Goal: Find specific page/section: Find specific page/section

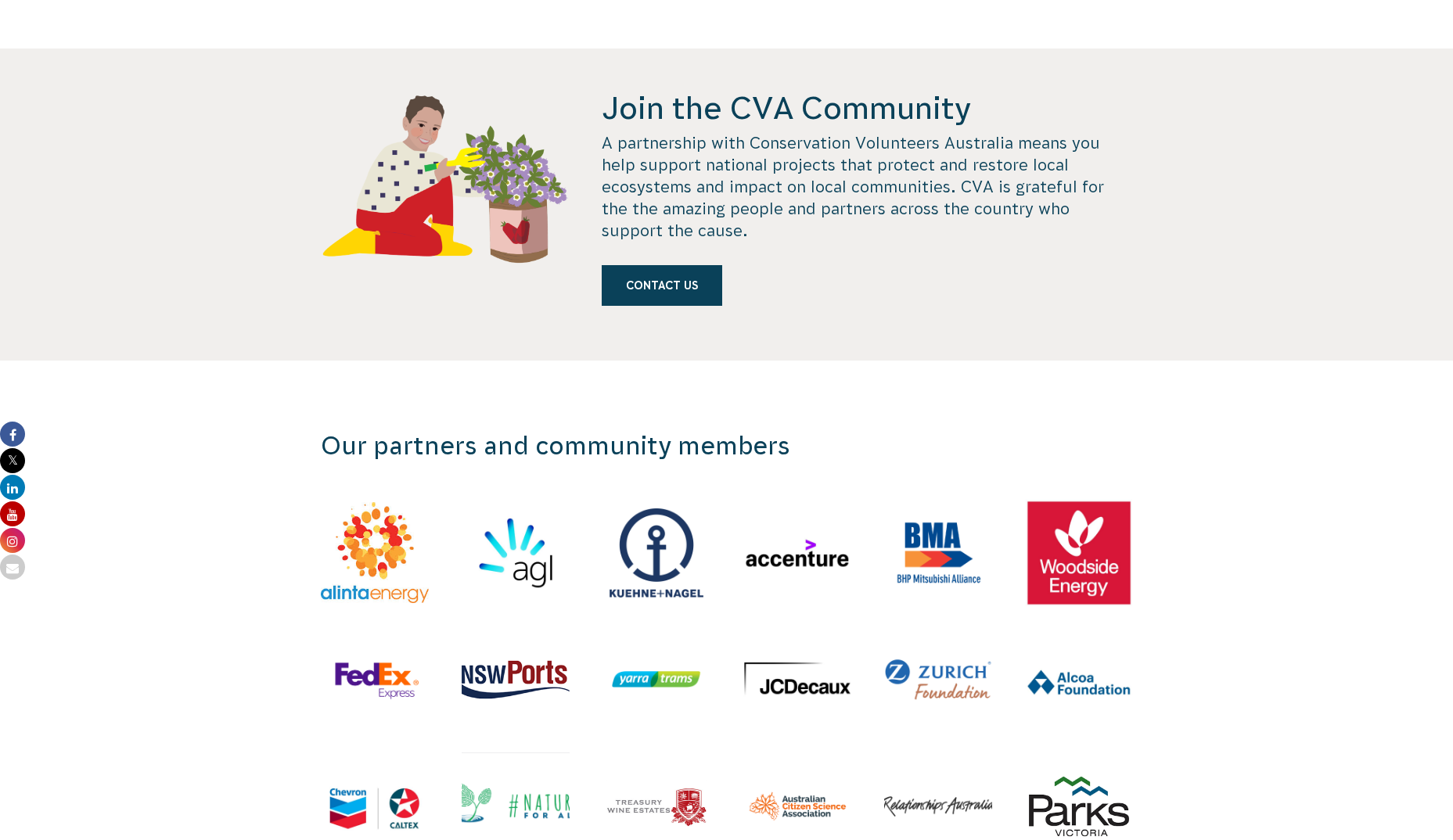
scroll to position [1487, 0]
click at [691, 280] on link "Contact us" at bounding box center [661, 285] width 120 height 40
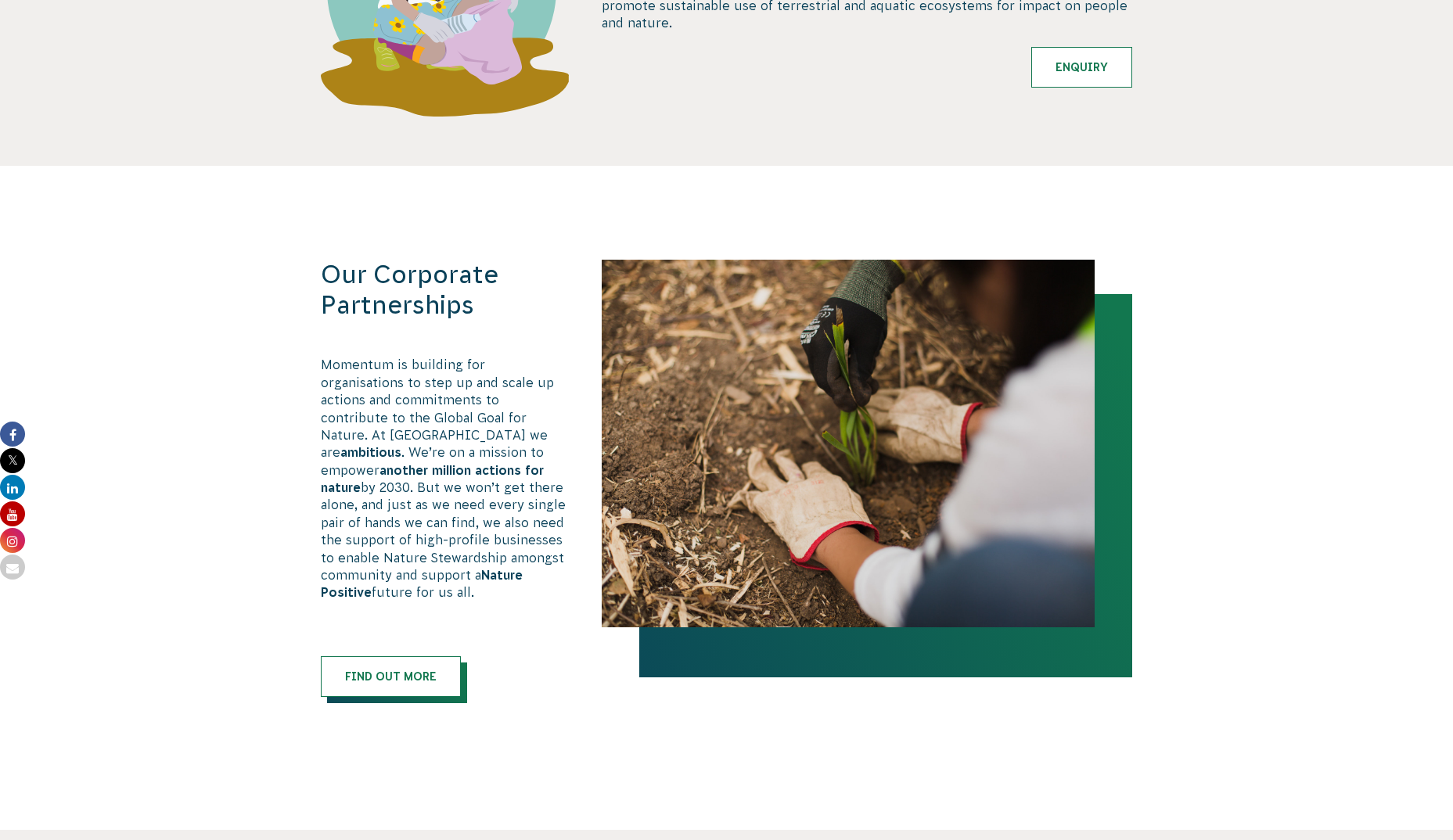
scroll to position [751, 0]
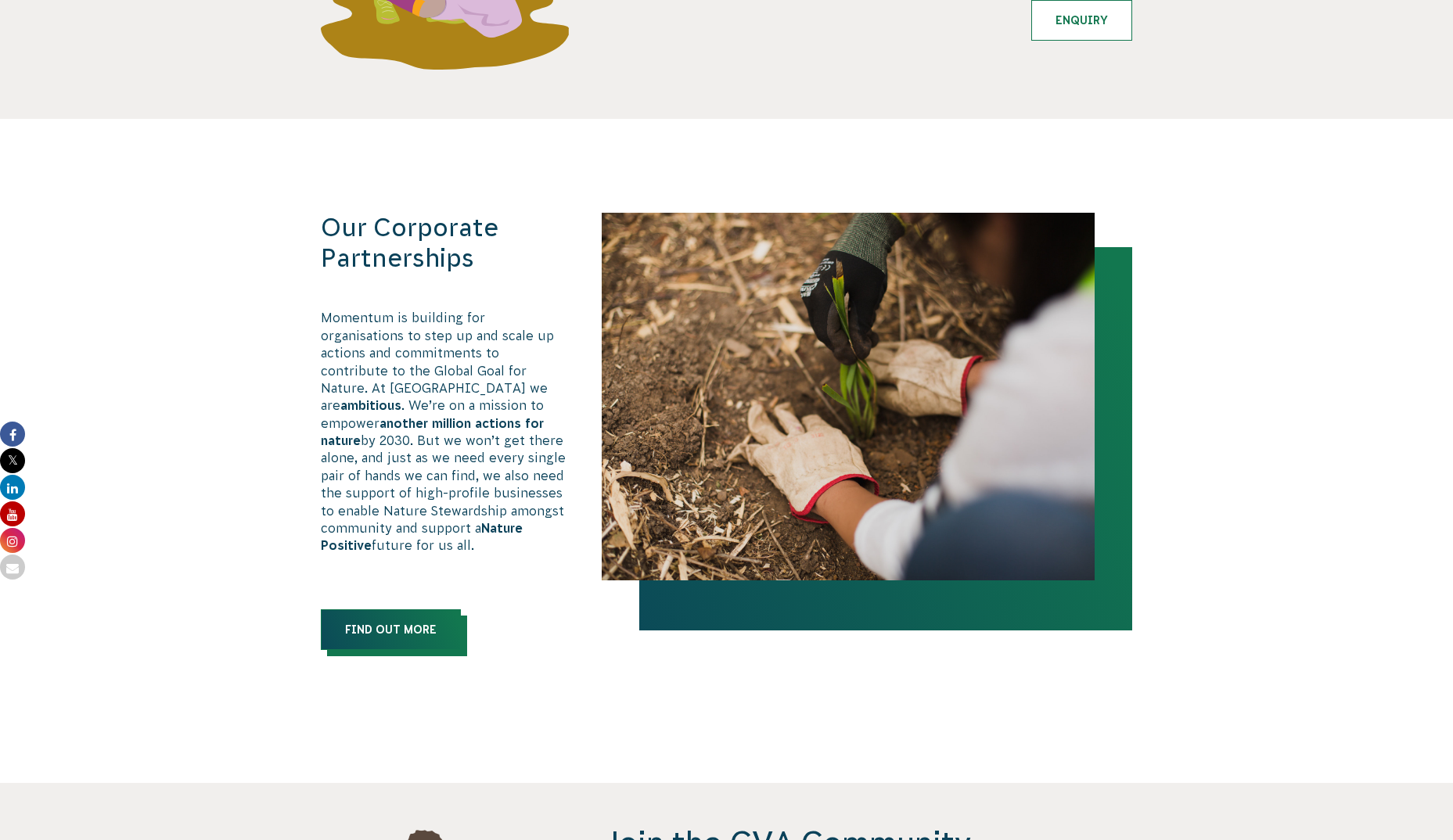
click at [366, 621] on link "Find out more" at bounding box center [391, 630] width 140 height 40
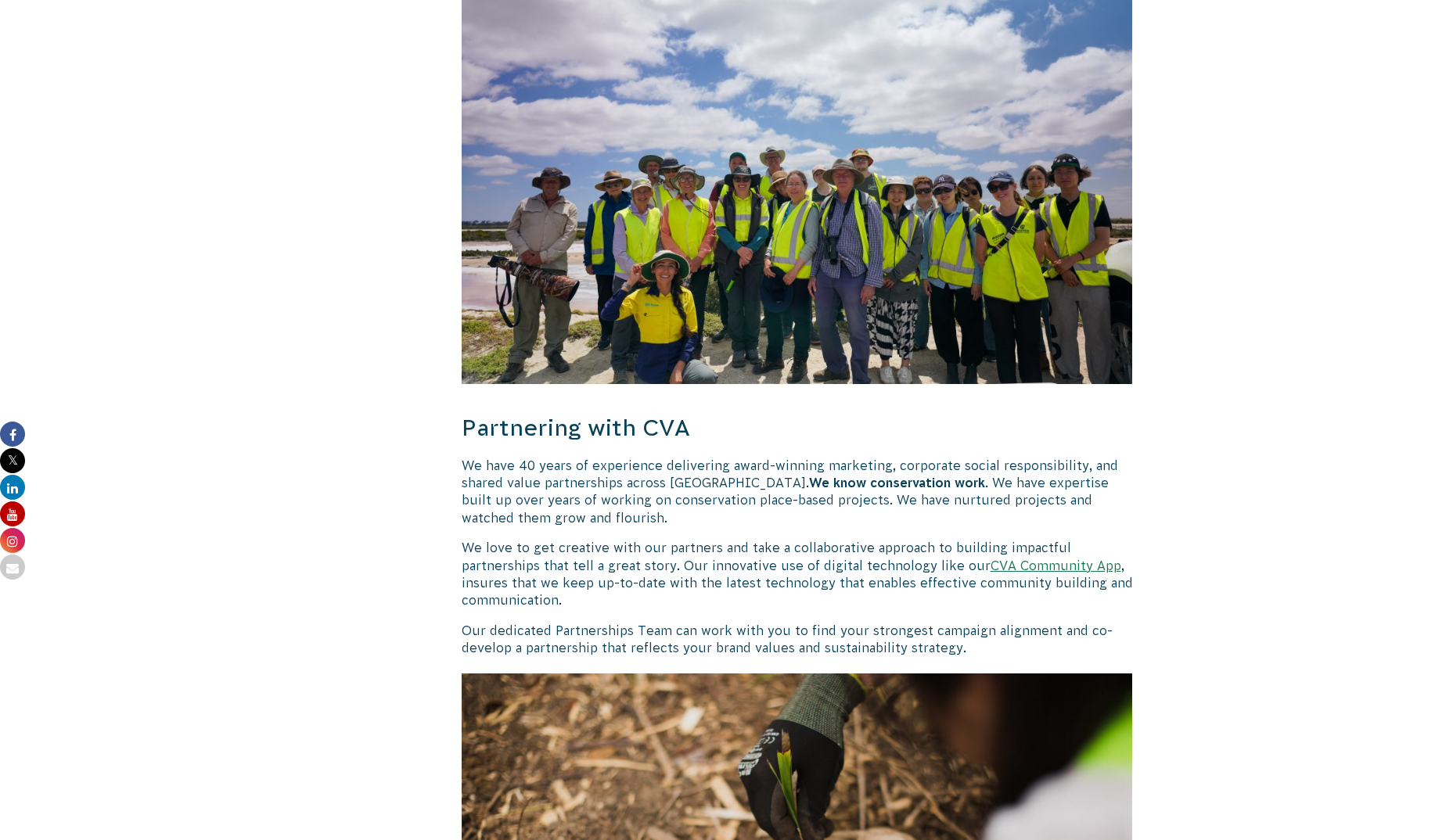
scroll to position [2347, 0]
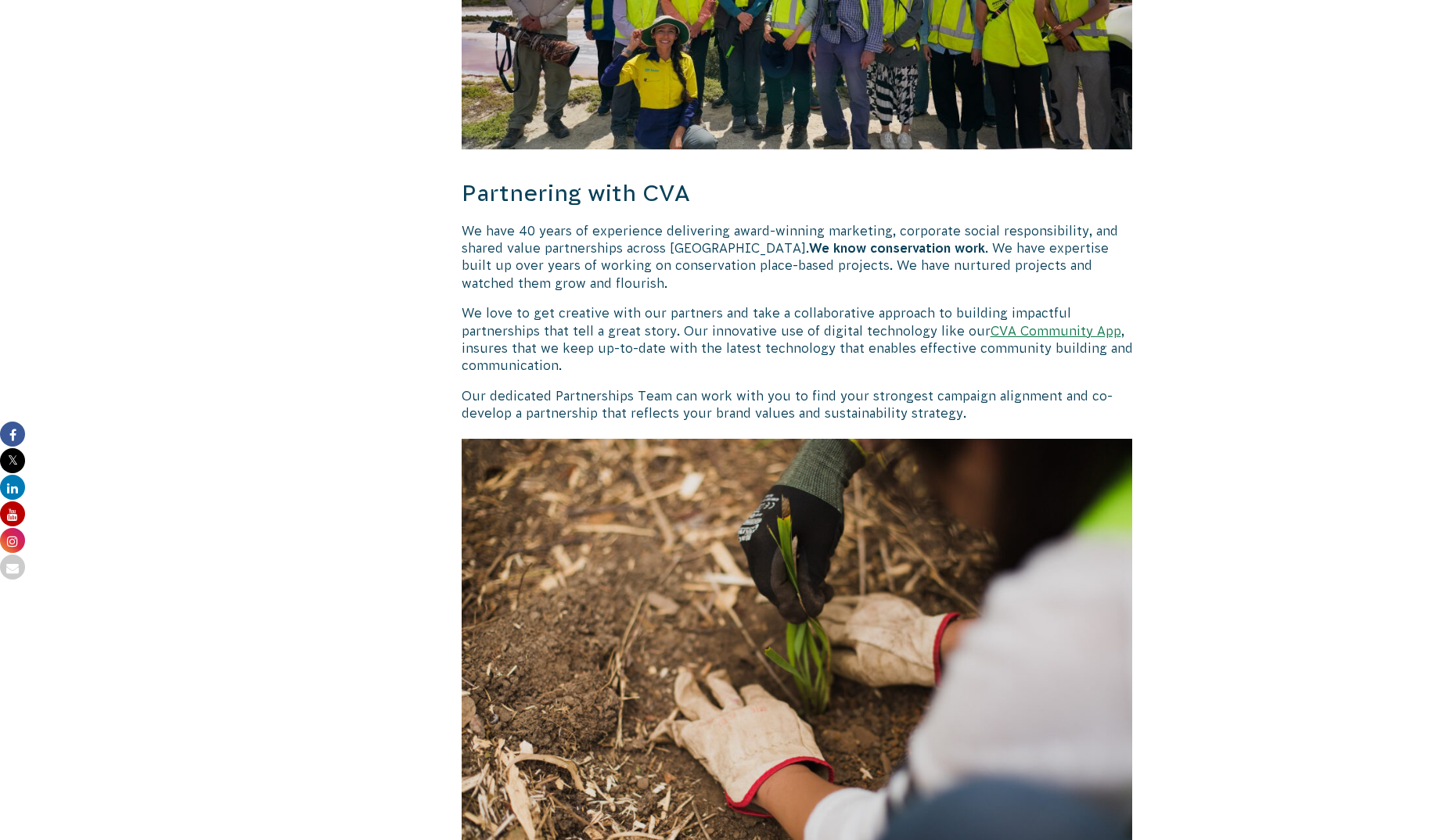
click at [1018, 324] on link "CVA Community App" at bounding box center [1056, 331] width 131 height 14
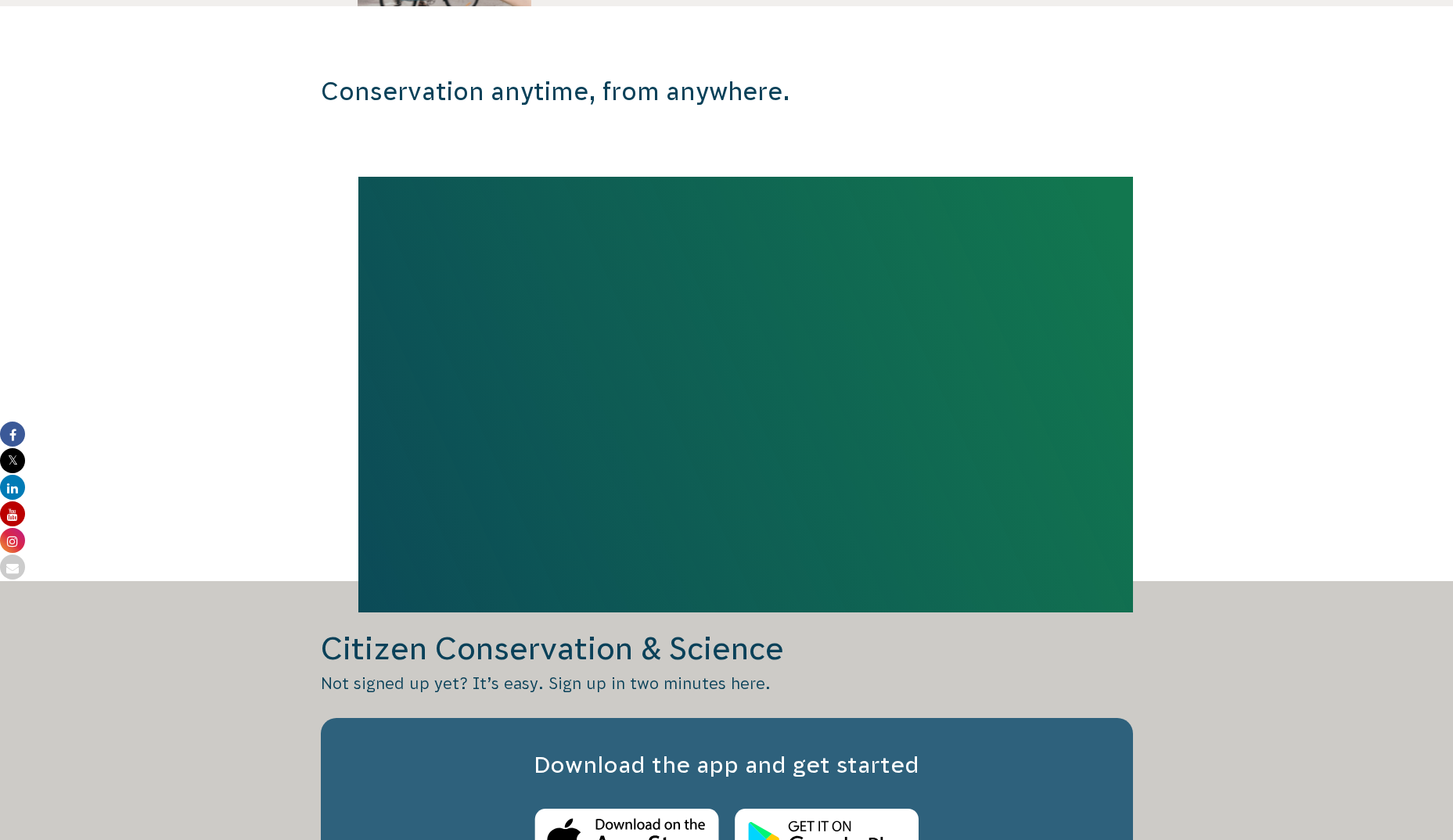
scroll to position [861, 0]
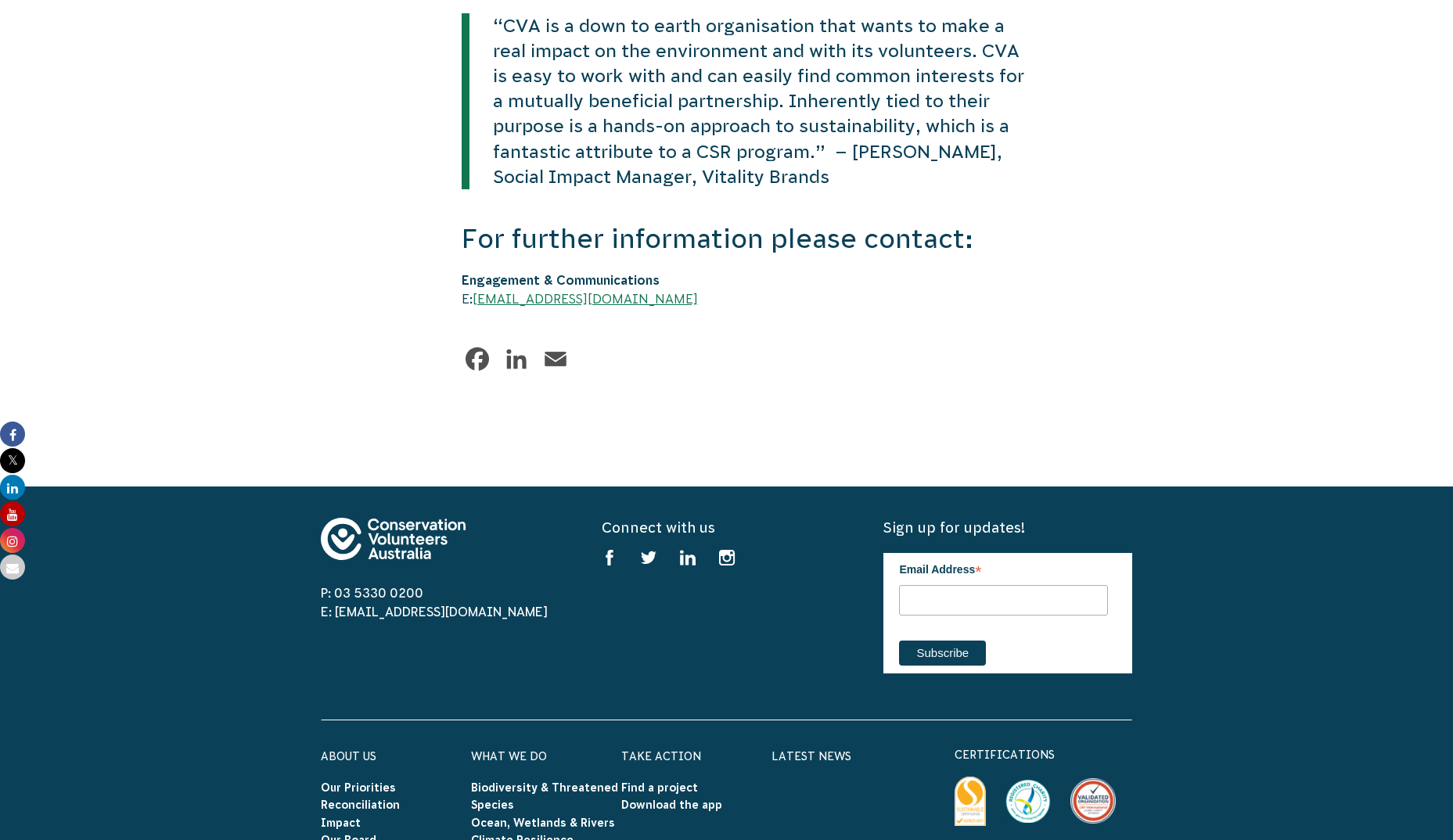
scroll to position [3834, 0]
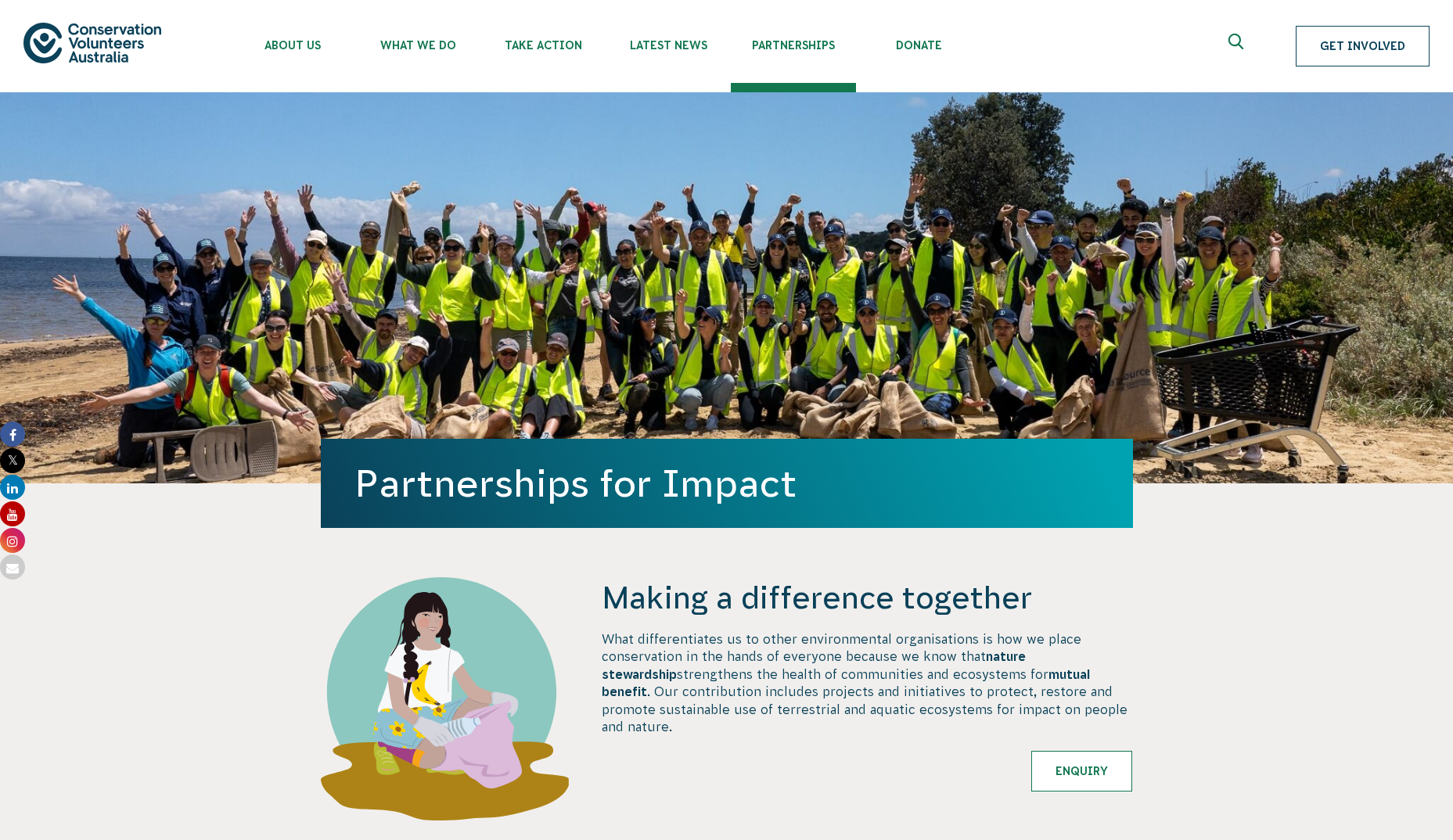
click at [1334, 43] on link "Get Involved" at bounding box center [1363, 46] width 134 height 40
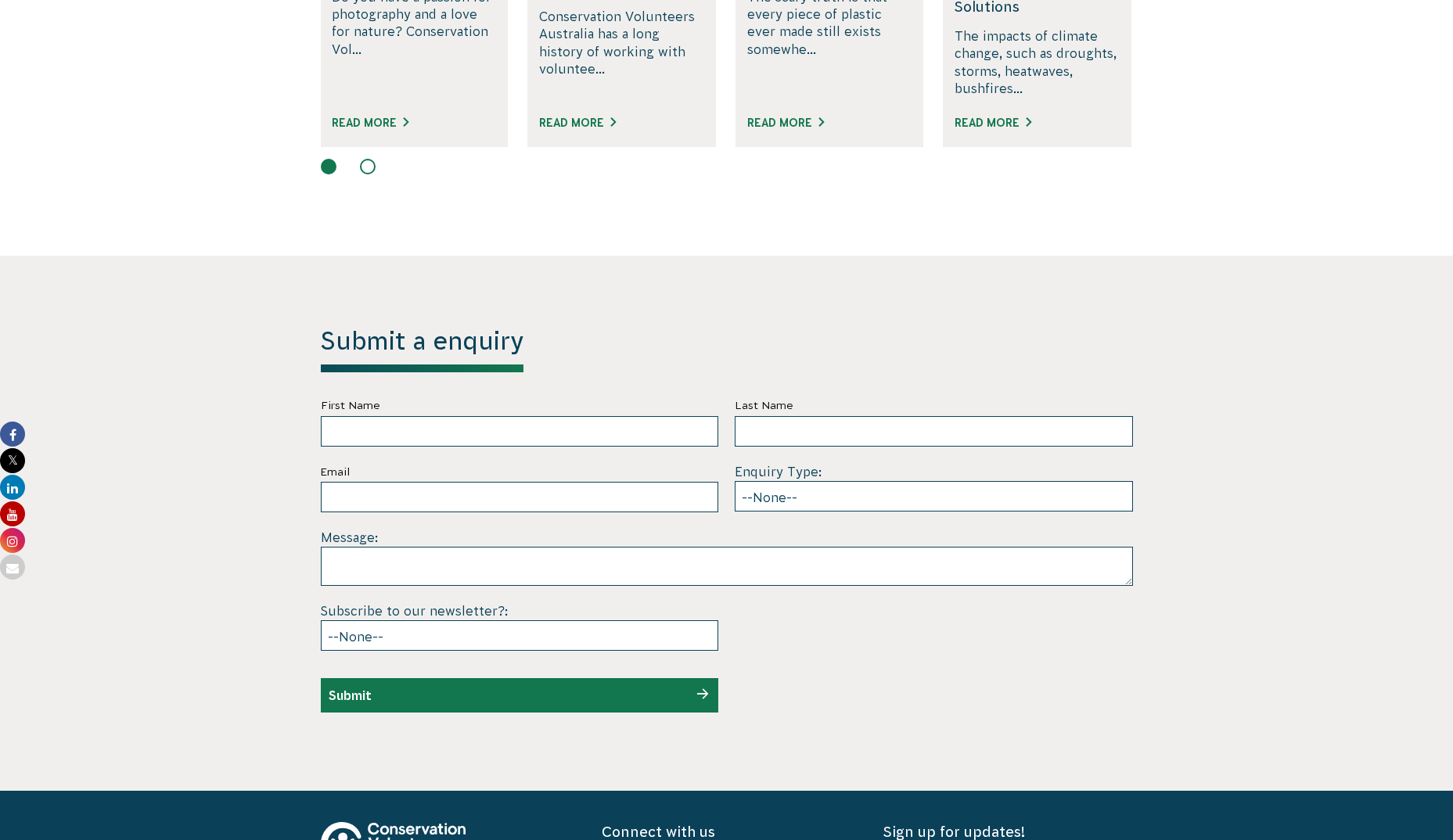
scroll to position [4225, 0]
